Goal: Information Seeking & Learning: Check status

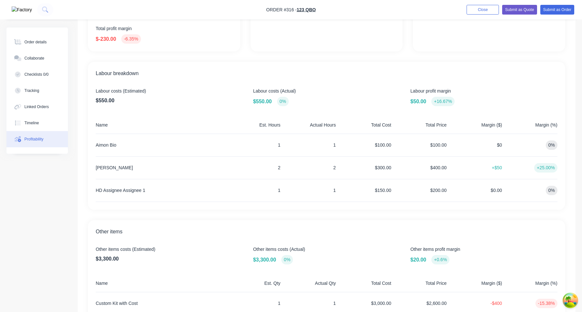
scroll to position [187, 0]
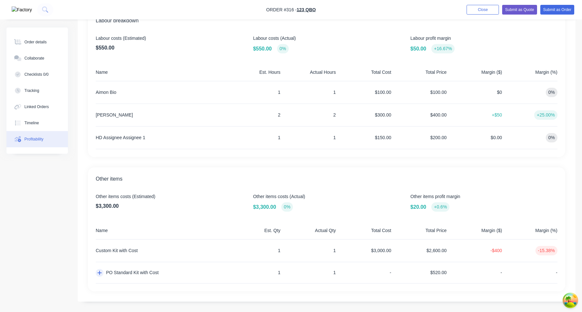
click at [99, 273] on icon "button" at bounding box center [100, 273] width 4 height 4
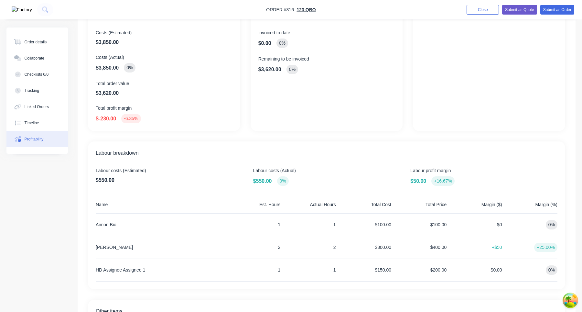
scroll to position [187, 0]
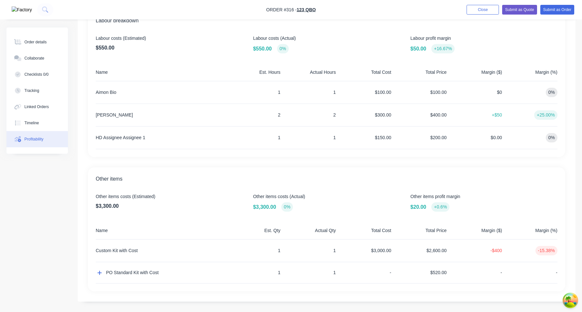
click at [99, 277] on div "PO Standard Kit with Cost" at bounding box center [160, 272] width 129 height 21
click at [98, 275] on icon "button" at bounding box center [99, 272] width 5 height 5
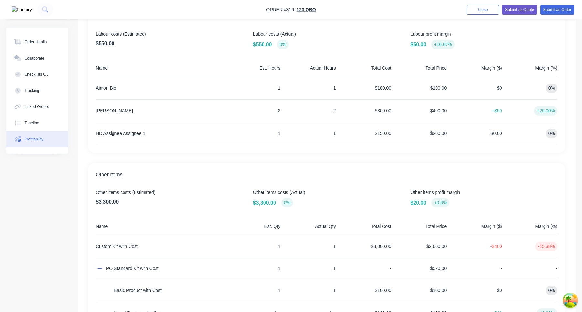
scroll to position [175, 0]
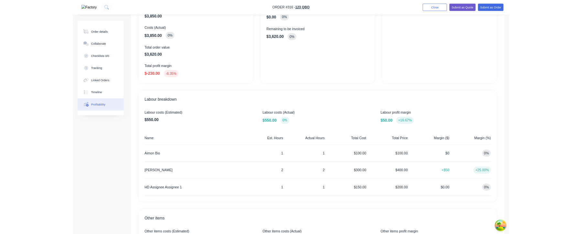
scroll to position [164, 0]
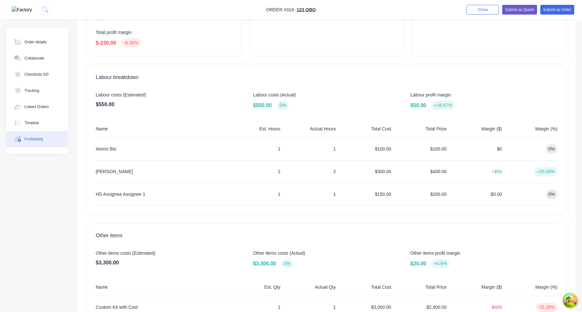
scroll to position [141, 0]
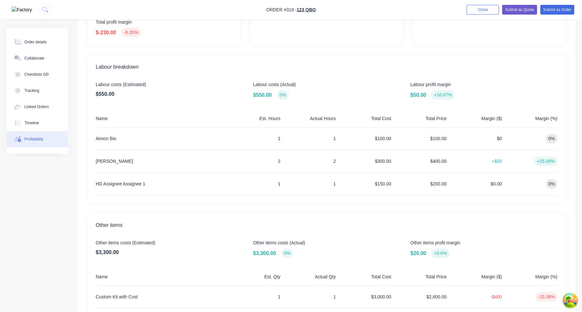
click at [110, 161] on div "[PERSON_NAME]" at bounding box center [160, 161] width 129 height 22
click at [110, 161] on div "Harry Deocareza" at bounding box center [160, 161] width 129 height 22
copy div "Harry Deocareza"
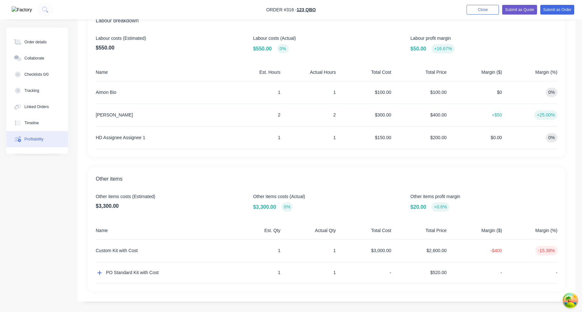
click at [353, 138] on div "$150.00" at bounding box center [364, 137] width 53 height 22
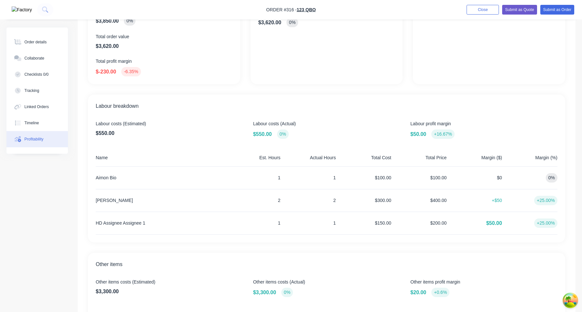
scroll to position [114, 0]
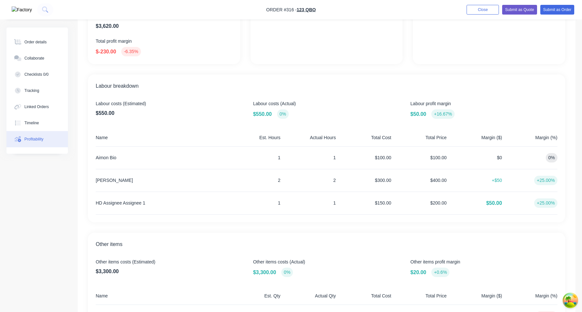
scroll to position [187, 0]
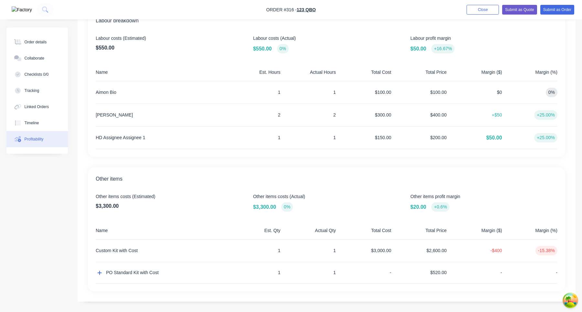
click at [493, 138] on span "$50.00" at bounding box center [494, 138] width 16 height 8
click at [492, 136] on span "$50.00" at bounding box center [494, 138] width 16 height 8
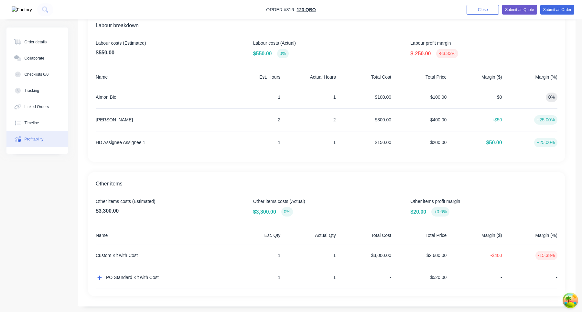
scroll to position [187, 0]
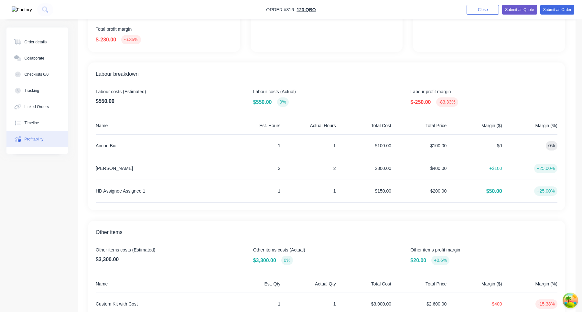
scroll to position [187, 0]
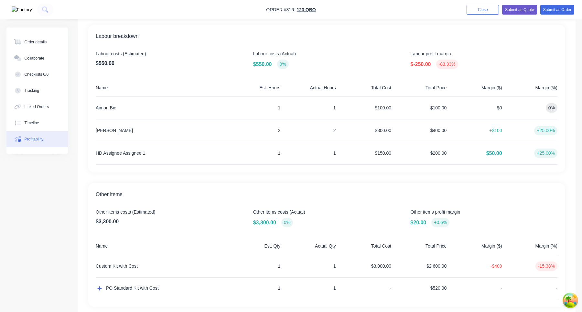
scroll to position [187, 0]
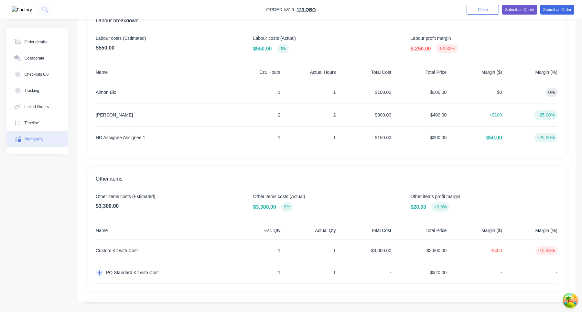
click at [100, 272] on icon "button" at bounding box center [100, 273] width 4 height 4
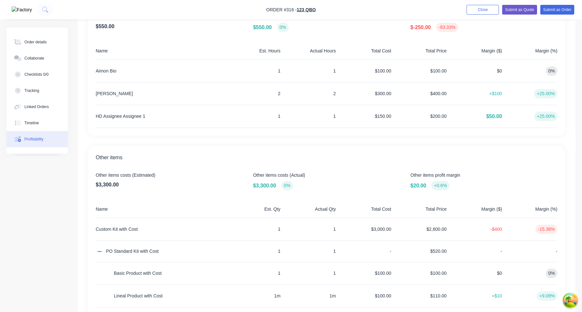
scroll to position [255, 0]
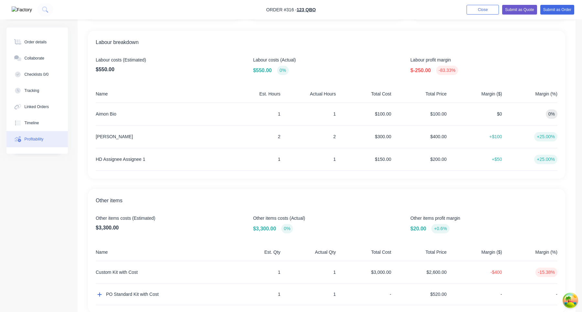
scroll to position [165, 0]
click at [432, 63] on span "Labour profit margin" at bounding box center [483, 61] width 147 height 7
copy span "Labour profit margin"
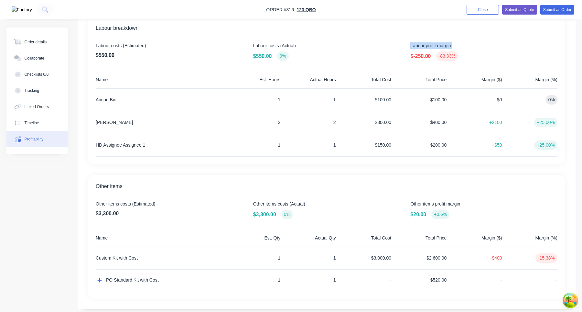
scroll to position [184, 0]
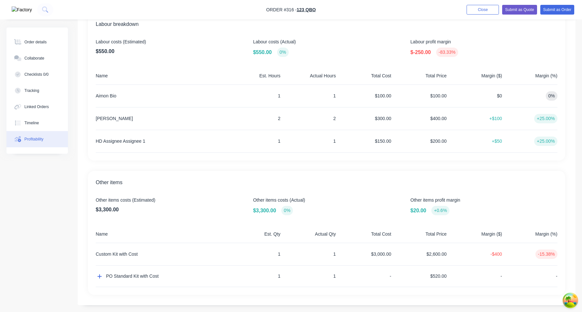
click at [428, 203] on div "Other items profit margin $20.00 +0.6%" at bounding box center [483, 206] width 147 height 18
copy span "Other items profit margin"
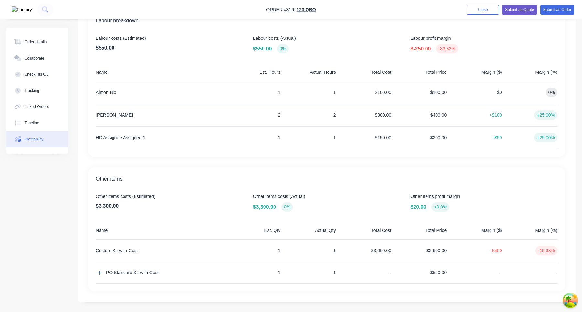
click at [379, 162] on div "Overview Costs (Estimated) $3,850.00 Costs (Actual) $3,850.00 0% Total order va…" at bounding box center [327, 81] width 498 height 440
click at [102, 274] on button "button" at bounding box center [100, 273] width 8 height 8
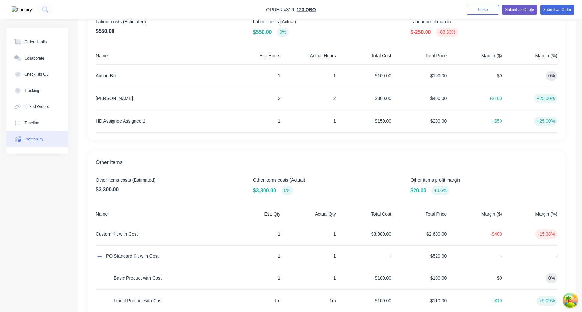
scroll to position [199, 0]
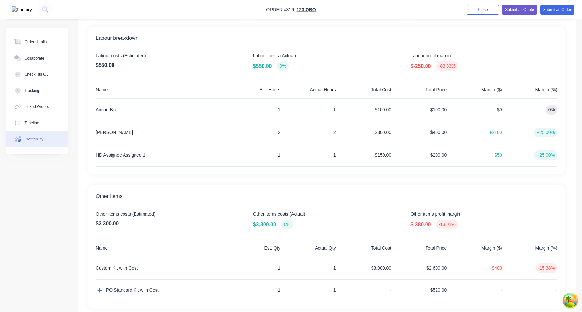
scroll to position [187, 0]
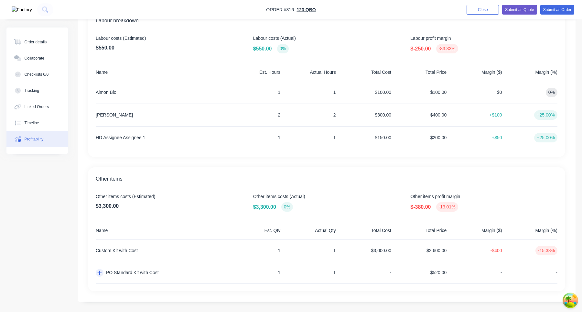
click at [99, 274] on icon "button" at bounding box center [99, 272] width 5 height 5
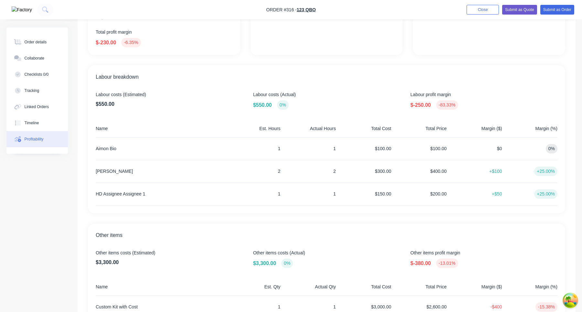
scroll to position [130, 0]
drag, startPoint x: 409, startPoint y: 94, endPoint x: 484, endPoint y: 96, distance: 74.7
click at [484, 96] on div "Labour costs (Estimated) $550.00 Labour costs (Actual) $550.00 0% Labour profit…" at bounding box center [327, 101] width 462 height 18
copy span "Labour profit margin"
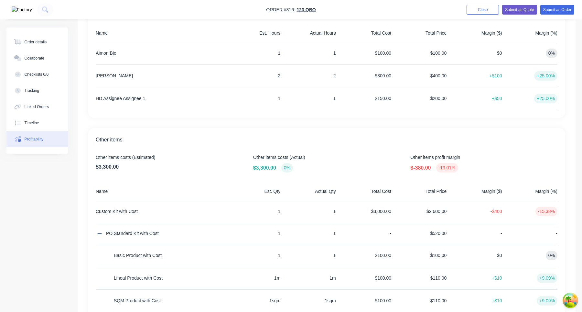
scroll to position [255, 0]
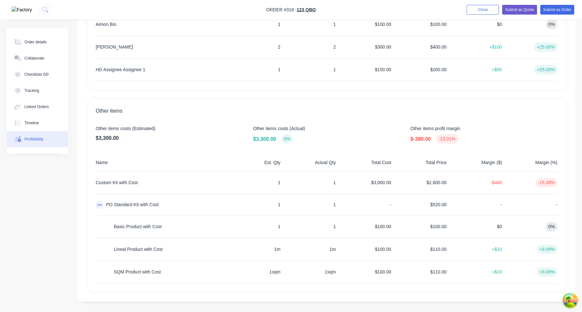
click at [101, 203] on icon "button" at bounding box center [99, 204] width 5 height 5
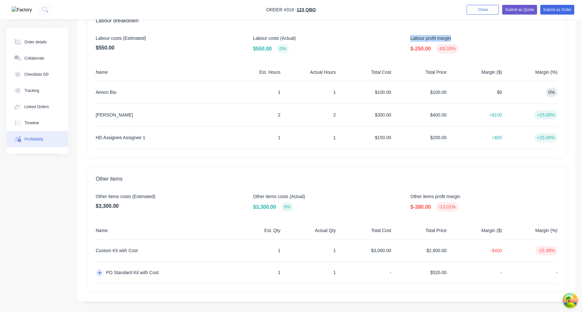
click at [100, 273] on icon "button" at bounding box center [99, 272] width 5 height 5
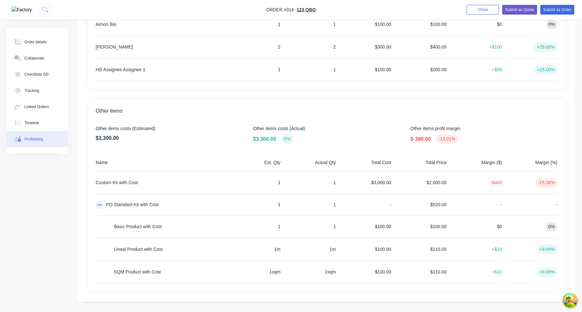
click at [98, 205] on icon "button" at bounding box center [99, 204] width 5 height 5
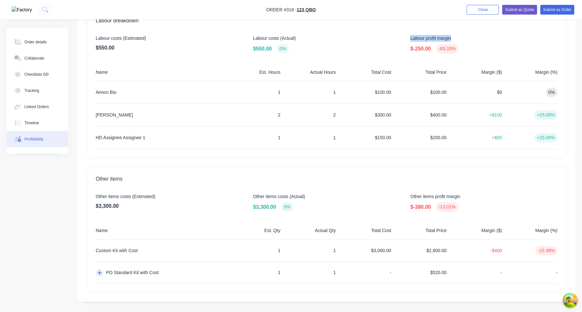
click at [100, 274] on icon "button" at bounding box center [100, 273] width 4 height 4
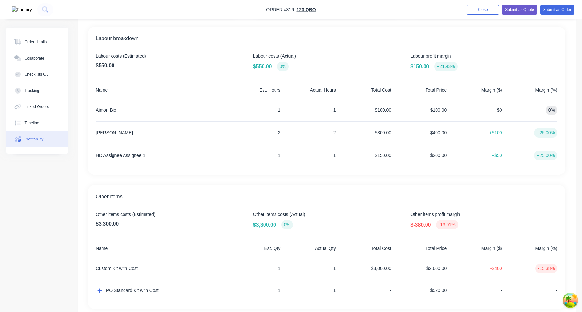
scroll to position [163, 0]
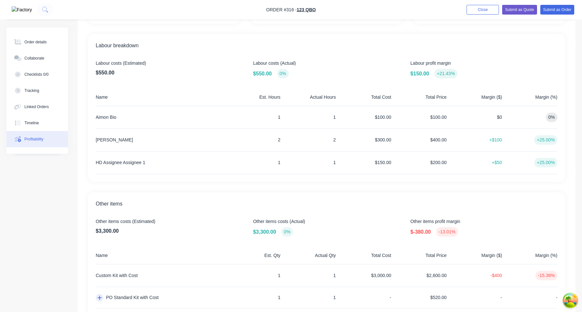
click at [101, 296] on icon "button" at bounding box center [99, 297] width 5 height 5
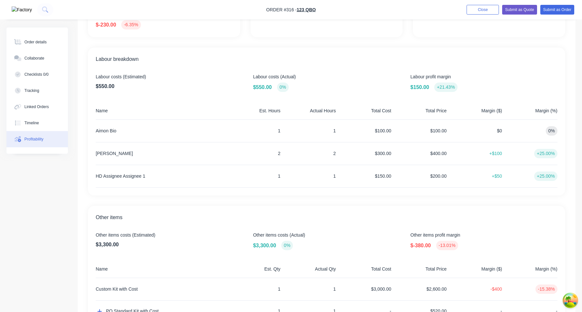
scroll to position [187, 0]
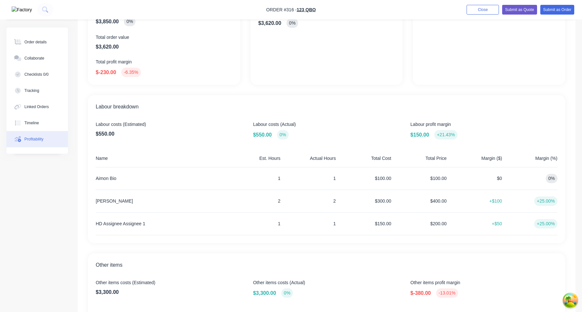
scroll to position [187, 0]
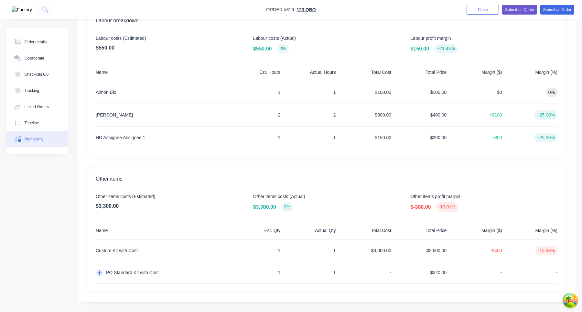
click at [100, 273] on icon "button" at bounding box center [99, 272] width 5 height 5
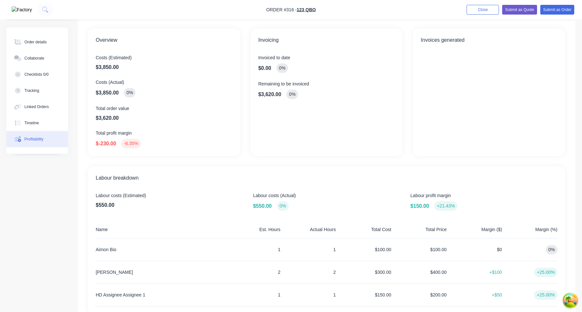
scroll to position [0, 0]
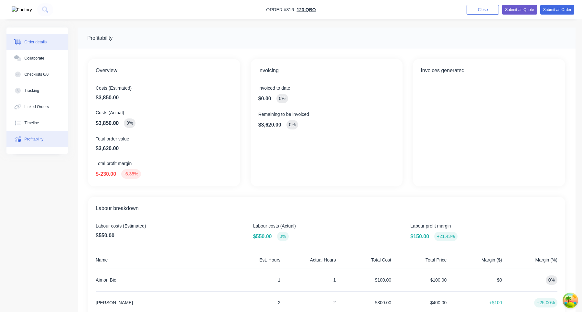
click at [35, 42] on div "Order details" at bounding box center [36, 42] width 22 height 6
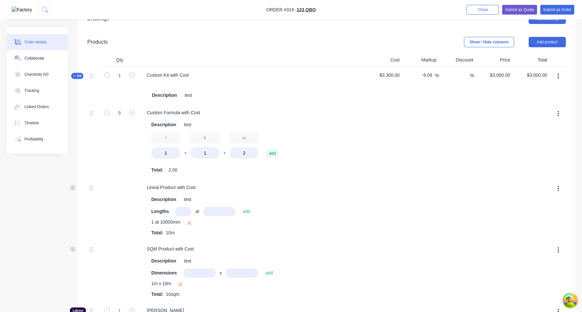
scroll to position [354, 0]
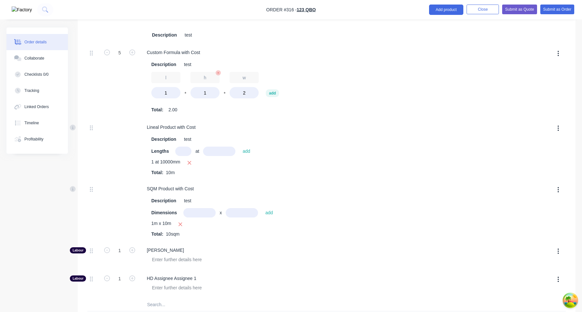
click at [198, 78] on input "h" at bounding box center [204, 77] width 29 height 11
click at [239, 79] on input "w" at bounding box center [243, 77] width 29 height 11
click at [46, 139] on button "Profitability" at bounding box center [36, 139] width 61 height 16
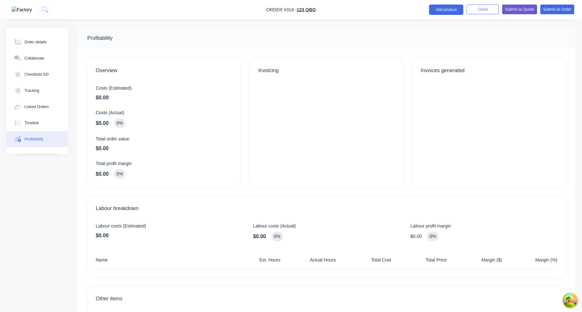
scroll to position [76, 0]
